Goal: Task Accomplishment & Management: Use online tool/utility

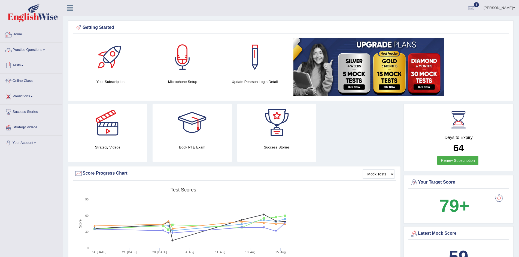
click at [17, 34] on link "Home" at bounding box center [31, 34] width 62 height 14
click at [26, 81] on link "Online Class" at bounding box center [31, 81] width 62 height 14
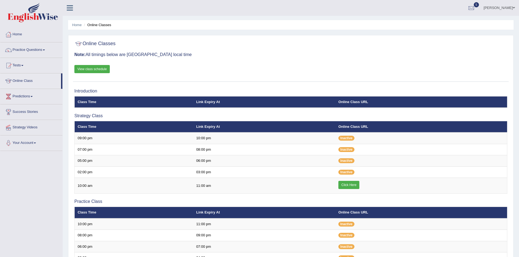
click at [94, 69] on link "View class schedule" at bounding box center [91, 69] width 35 height 8
click at [22, 63] on link "Tests" at bounding box center [31, 65] width 62 height 14
click at [26, 86] on link "Take Mock Test" at bounding box center [35, 88] width 51 height 10
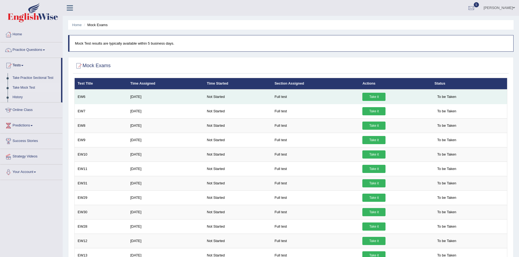
click at [369, 97] on link "Take it" at bounding box center [373, 97] width 23 height 8
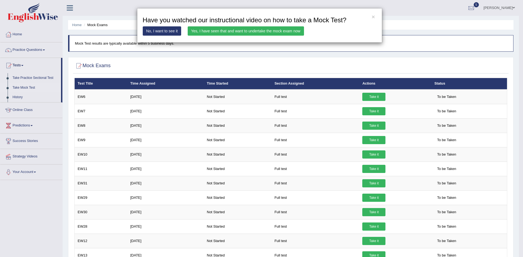
click at [270, 32] on link "Yes, I have seen that and want to undertake the mock exam now" at bounding box center [246, 30] width 116 height 9
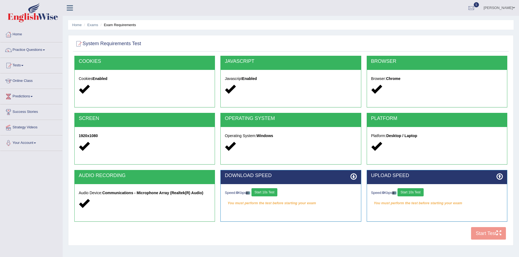
click at [272, 192] on button "Start 10s Test" at bounding box center [264, 192] width 26 height 8
click at [411, 191] on button "Start 10s Test" at bounding box center [410, 192] width 26 height 8
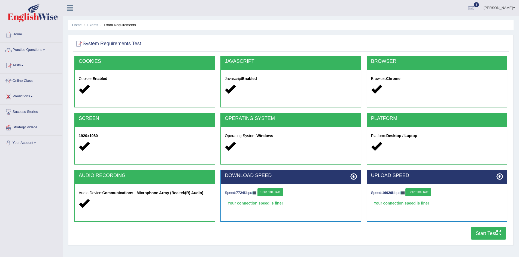
click at [489, 234] on button "Start Test" at bounding box center [488, 233] width 35 height 13
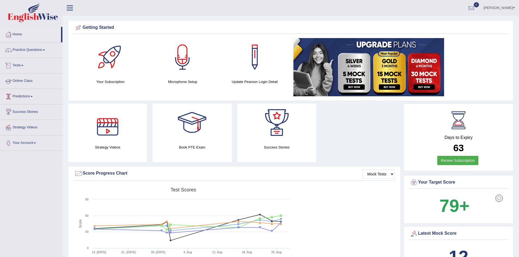
click at [20, 63] on link "Tests" at bounding box center [31, 65] width 62 height 14
click at [21, 109] on link "Online Class" at bounding box center [31, 110] width 62 height 14
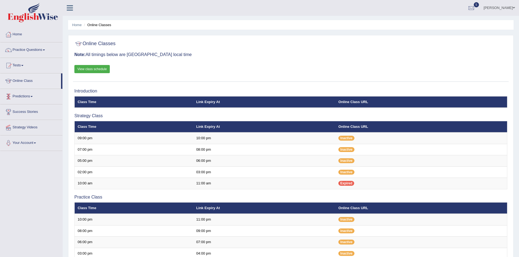
click at [91, 71] on link "View class schedule" at bounding box center [91, 69] width 35 height 8
click at [18, 66] on link "Tests" at bounding box center [31, 65] width 62 height 14
click at [21, 86] on link "Take Mock Test" at bounding box center [35, 88] width 51 height 10
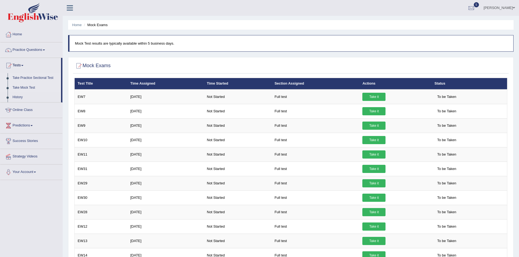
click at [28, 78] on link "Take Practice Sectional Test" at bounding box center [35, 78] width 51 height 10
